Goal: Task Accomplishment & Management: Use online tool/utility

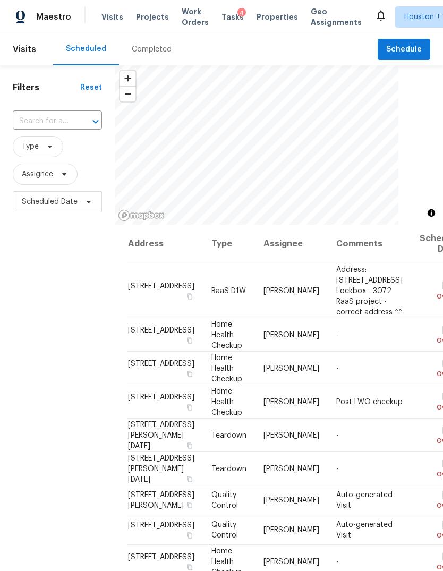
click at [38, 13] on span "Maestro" at bounding box center [53, 17] width 35 height 11
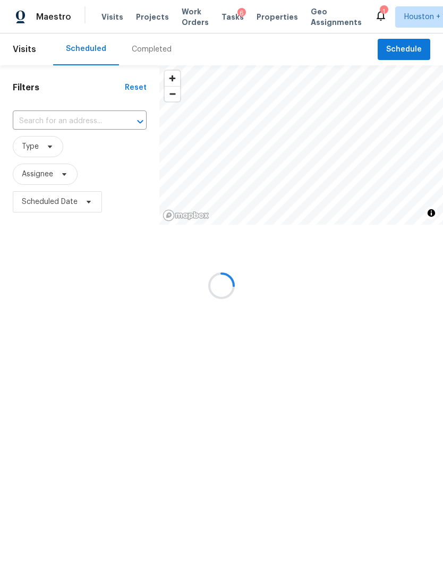
click at [144, 19] on span "Projects" at bounding box center [152, 17] width 33 height 11
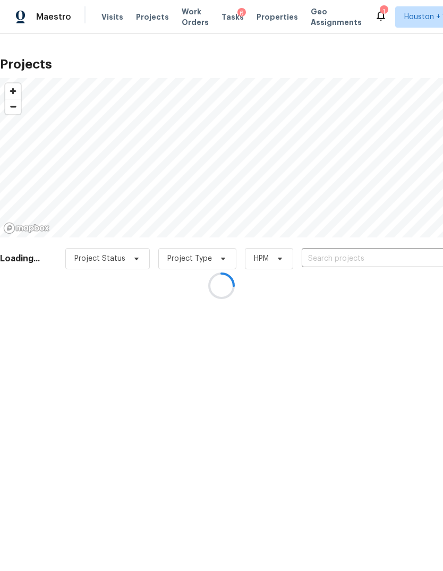
click at [135, 16] on div at bounding box center [221, 285] width 443 height 571
click at [415, 262] on div at bounding box center [221, 285] width 443 height 571
click at [420, 260] on div at bounding box center [221, 285] width 443 height 571
click at [419, 262] on div at bounding box center [221, 285] width 443 height 571
click at [409, 266] on div at bounding box center [221, 285] width 443 height 571
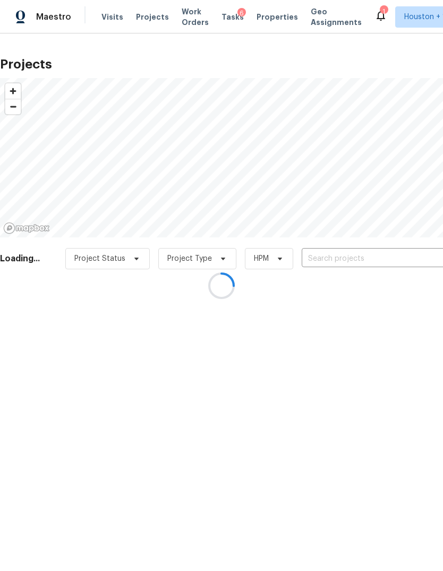
click at [403, 269] on div at bounding box center [221, 285] width 443 height 571
click at [403, 268] on div at bounding box center [221, 285] width 443 height 571
click at [416, 261] on div at bounding box center [221, 285] width 443 height 571
click at [419, 260] on div at bounding box center [221, 285] width 443 height 571
click at [412, 260] on div at bounding box center [221, 285] width 443 height 571
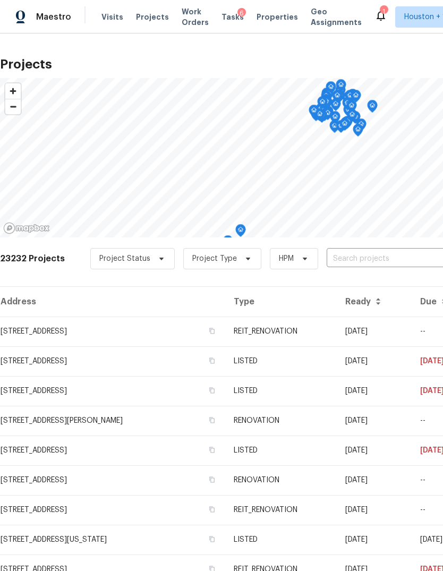
click at [369, 254] on input "text" at bounding box center [388, 259] width 122 height 16
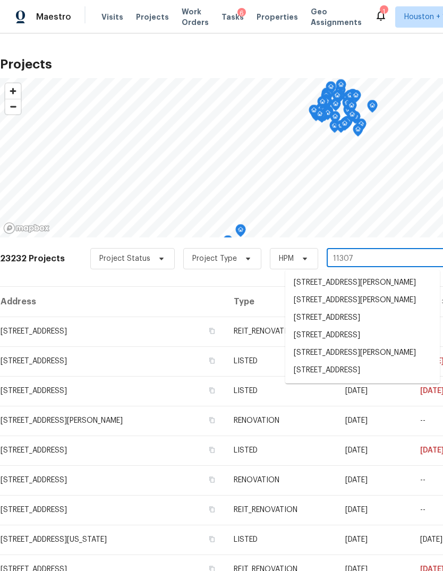
type input "11307 w"
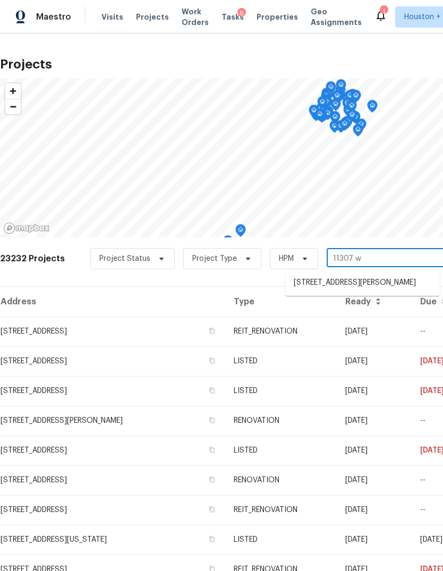
click at [410, 282] on li "[STREET_ADDRESS][PERSON_NAME]" at bounding box center [362, 283] width 155 height 18
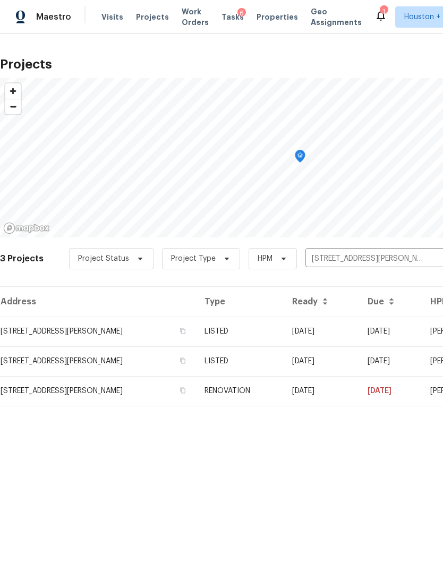
click at [26, 335] on td "[STREET_ADDRESS][PERSON_NAME]" at bounding box center [98, 332] width 196 height 30
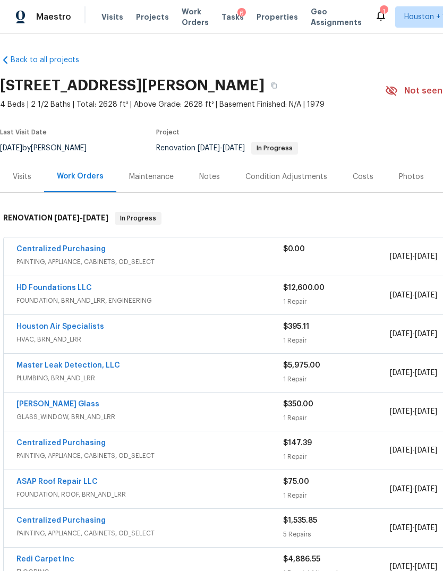
click at [13, 182] on div "Visits" at bounding box center [22, 177] width 19 height 11
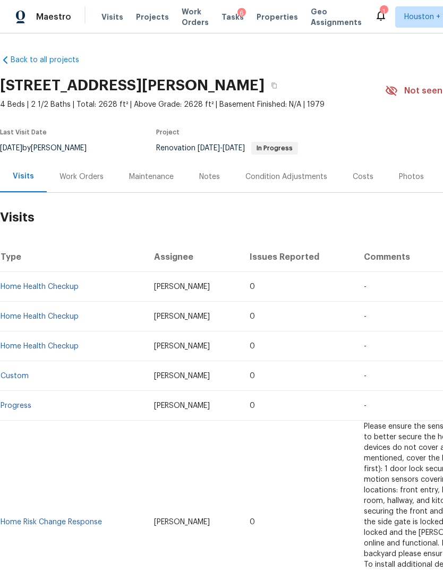
click at [73, 178] on div "Work Orders" at bounding box center [82, 177] width 44 height 11
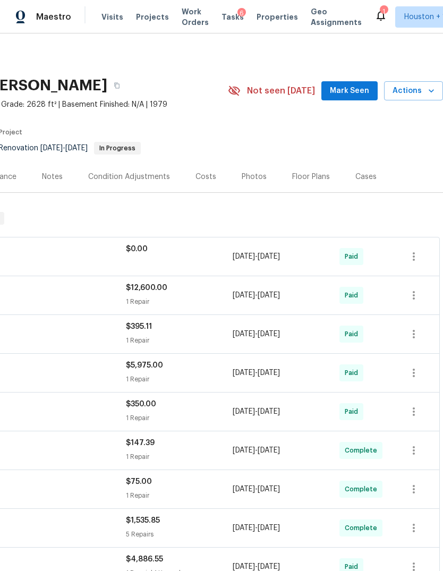
scroll to position [0, 157]
click at [424, 96] on span "Actions" at bounding box center [414, 91] width 42 height 13
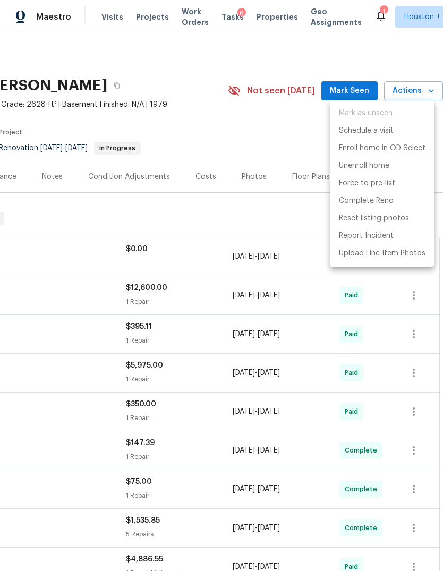
click at [294, 139] on div at bounding box center [221, 285] width 443 height 571
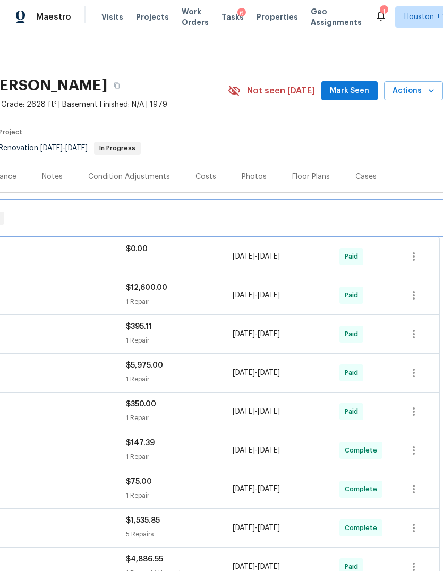
click at [292, 228] on div "RENOVATION [DATE] - [DATE] In Progress" at bounding box center [143, 218] width 601 height 34
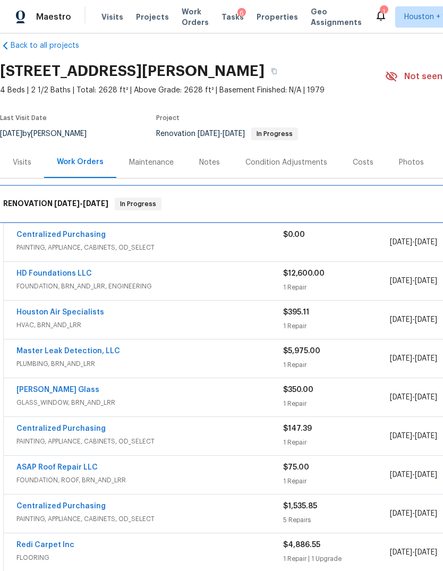
scroll to position [14, 0]
click at [296, 219] on div "RENOVATION [DATE] - [DATE] In Progress" at bounding box center [300, 204] width 601 height 34
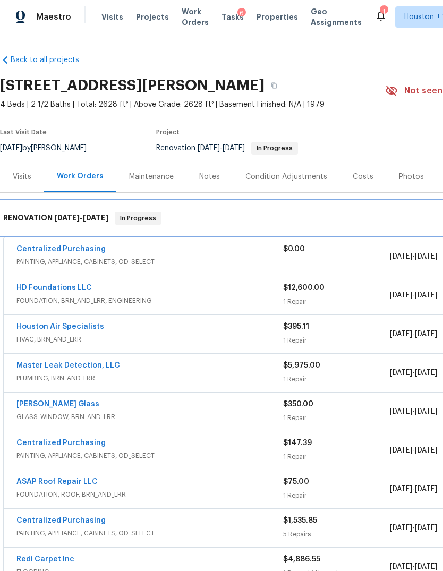
scroll to position [0, 0]
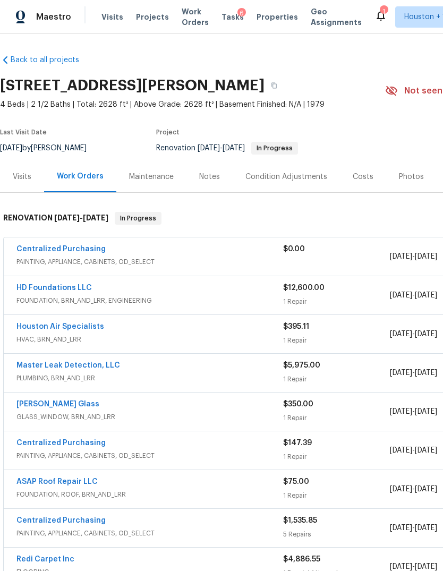
click at [23, 178] on div "Visits" at bounding box center [22, 177] width 19 height 11
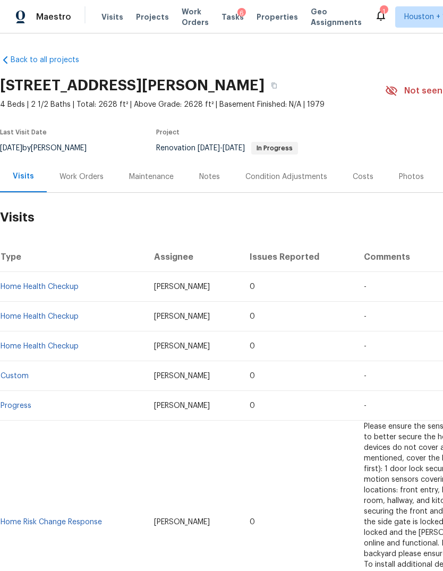
click at [31, 289] on link "Home Health Checkup" at bounding box center [40, 286] width 78 height 7
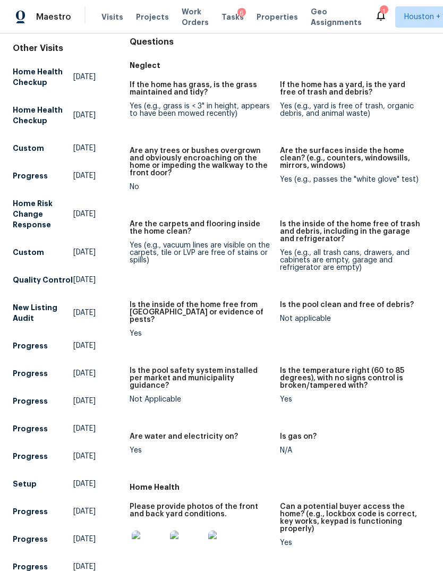
scroll to position [247, 0]
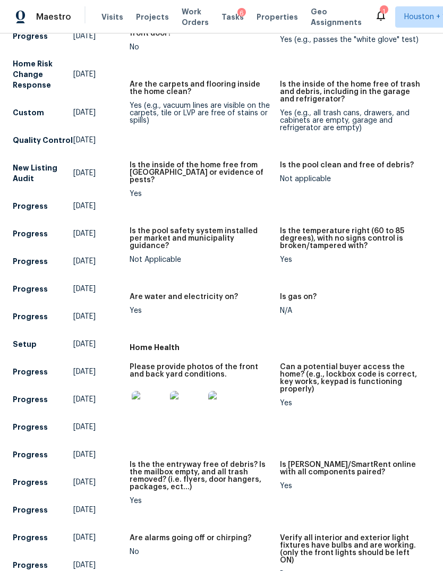
click at [147, 393] on img at bounding box center [149, 408] width 34 height 34
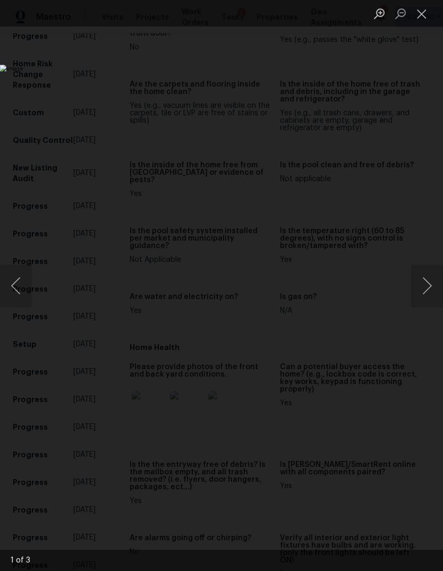
click at [430, 287] on button "Next image" at bounding box center [427, 286] width 32 height 43
click at [429, 288] on button "Next image" at bounding box center [427, 286] width 32 height 43
click at [424, 16] on button "Close lightbox" at bounding box center [421, 13] width 21 height 19
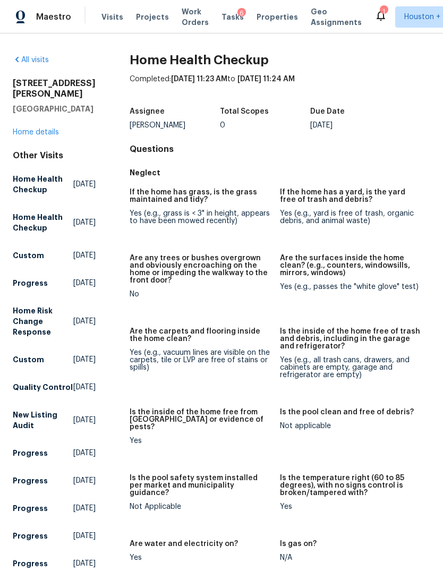
scroll to position [0, 0]
